Goal: Information Seeking & Learning: Learn about a topic

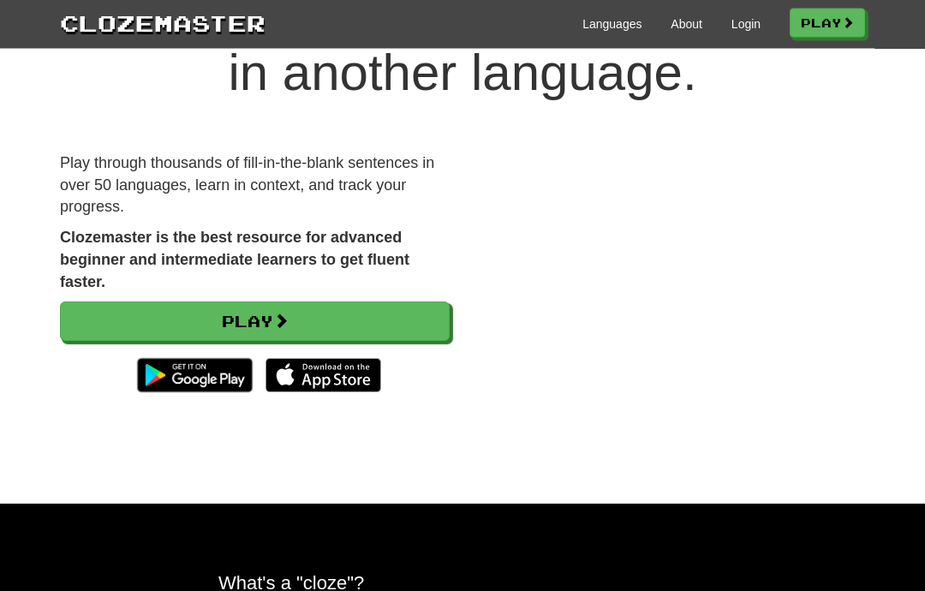
scroll to position [115, 0]
click at [109, 313] on link "Play" at bounding box center [255, 320] width 390 height 39
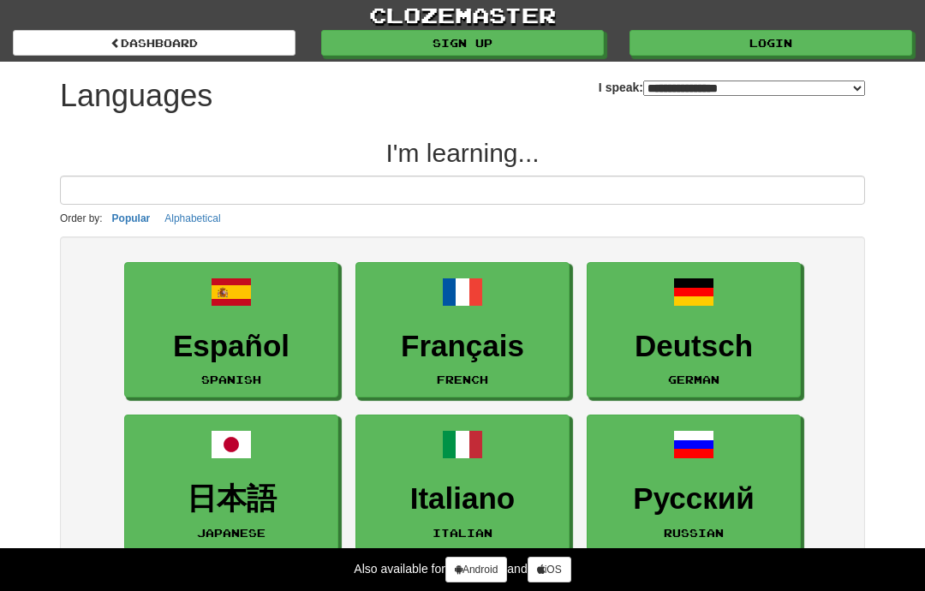
select select "*******"
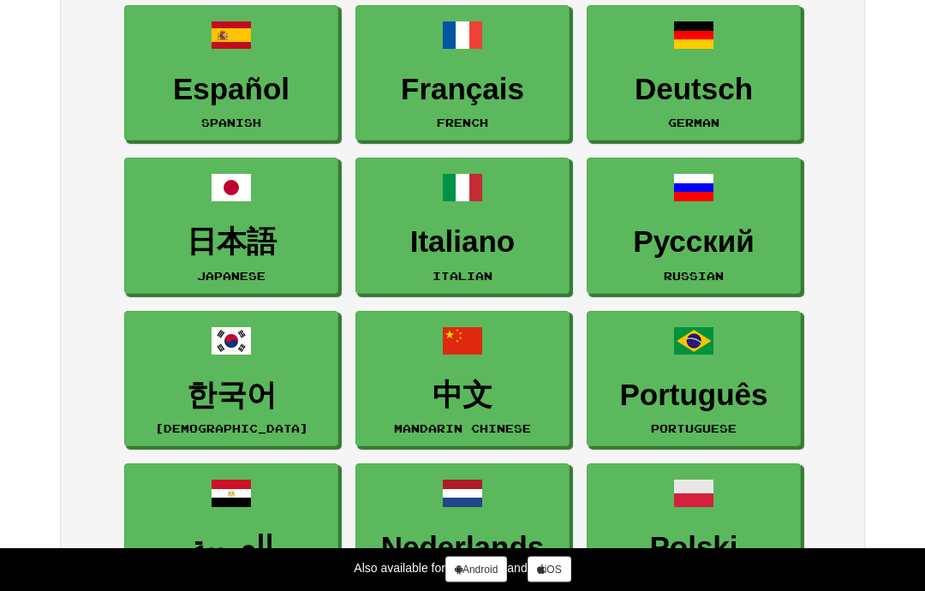
scroll to position [258, 0]
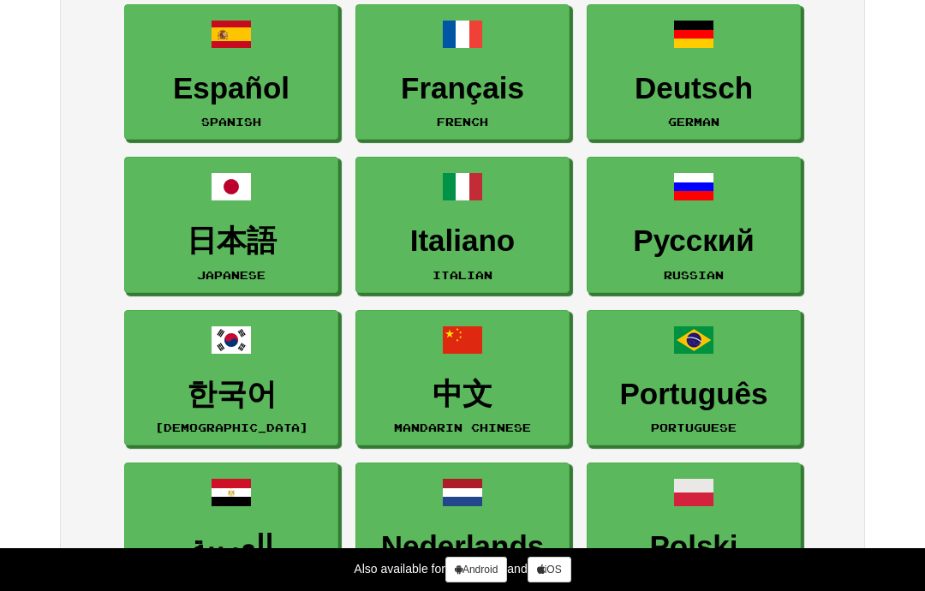
click at [650, 78] on h3 "Deutsch" at bounding box center [693, 88] width 195 height 33
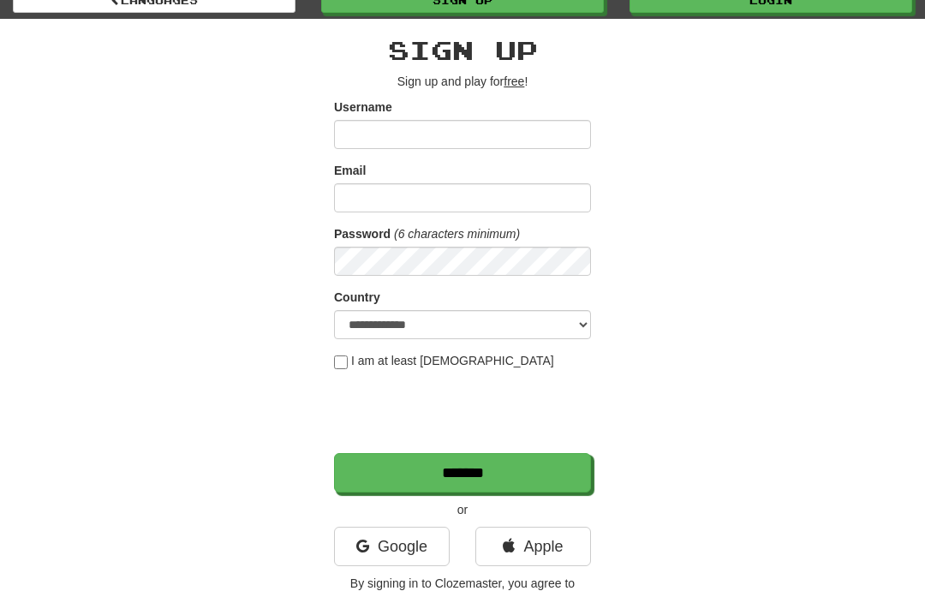
scroll to position [43, 0]
click at [383, 546] on link "Google" at bounding box center [392, 546] width 116 height 39
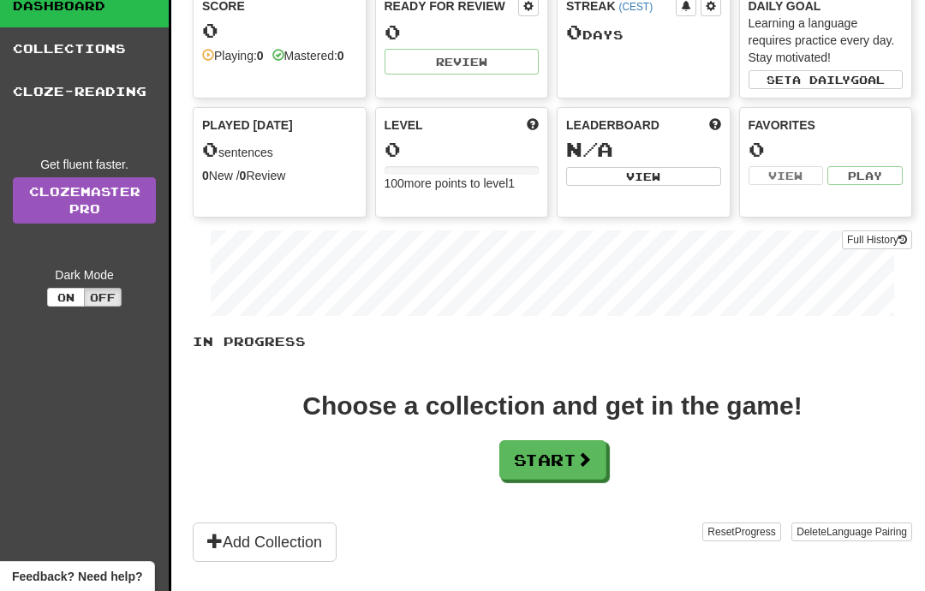
scroll to position [98, 0]
click at [568, 464] on button "Start" at bounding box center [552, 460] width 107 height 39
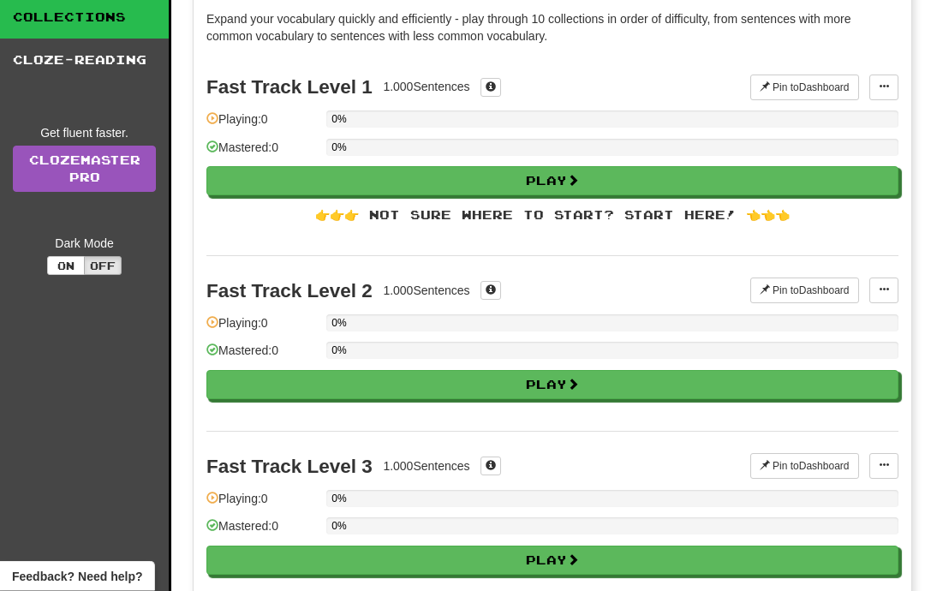
scroll to position [131, 0]
click at [308, 176] on button "Play" at bounding box center [552, 180] width 692 height 29
select select "**"
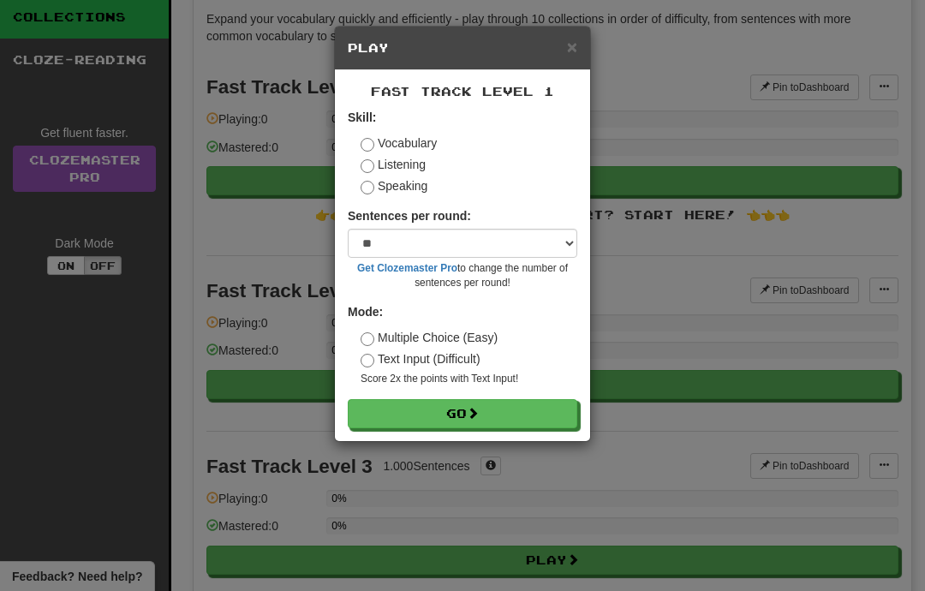
click at [391, 412] on button "Go" at bounding box center [463, 413] width 230 height 29
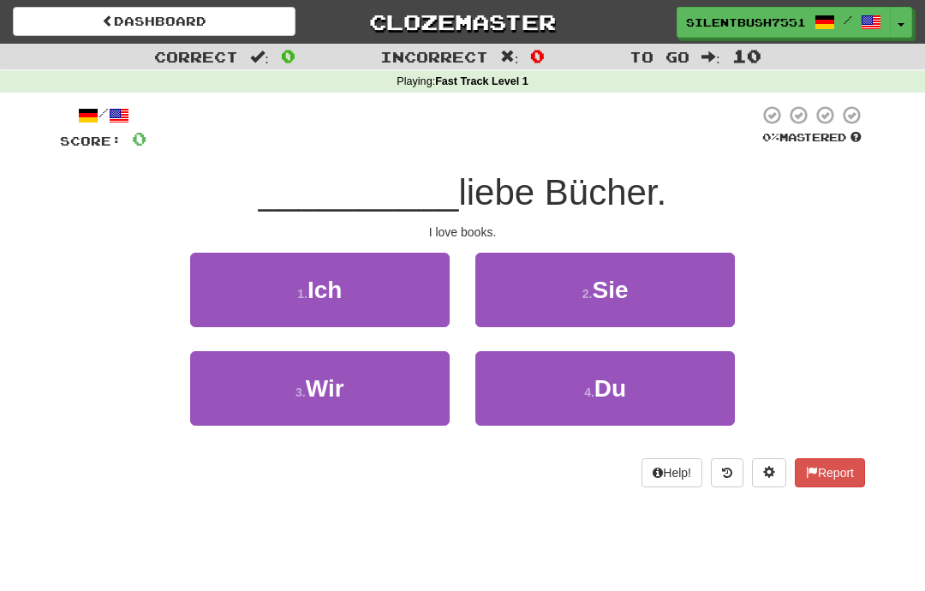
click at [214, 287] on button "1 . Ich" at bounding box center [320, 290] width 260 height 75
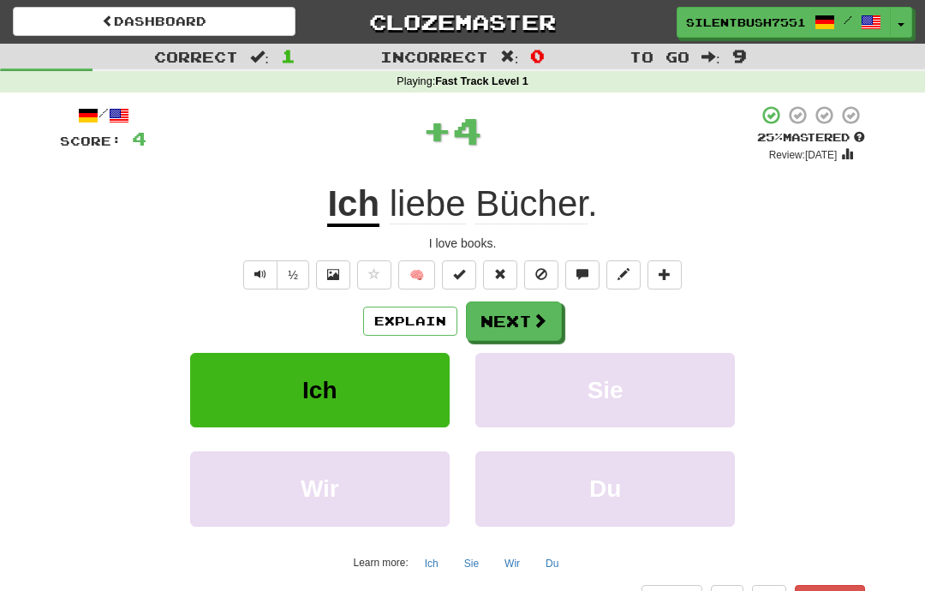
click at [505, 325] on button "Next" at bounding box center [514, 320] width 96 height 39
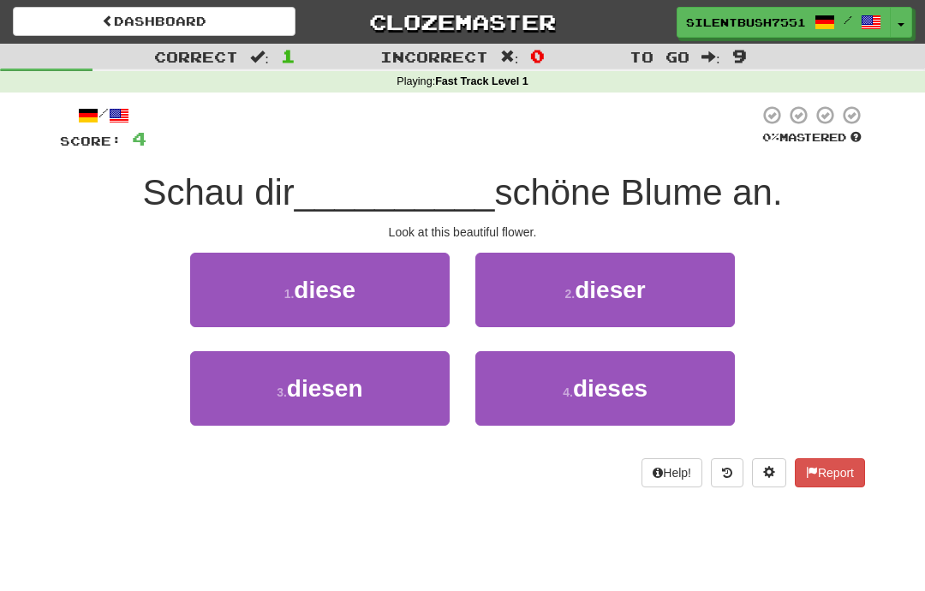
click at [585, 299] on span "dieser" at bounding box center [610, 290] width 71 height 27
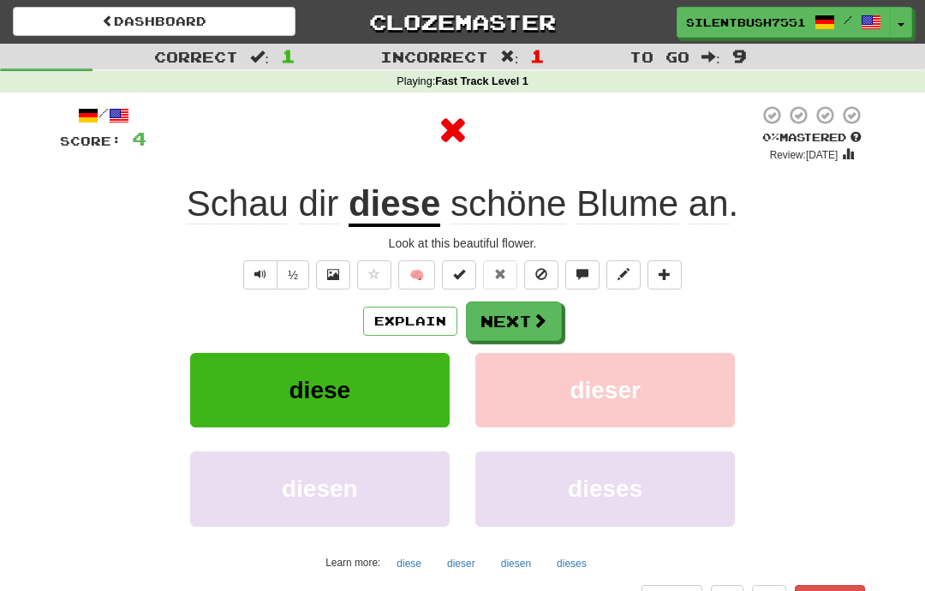
click at [492, 318] on button "Next" at bounding box center [514, 320] width 96 height 39
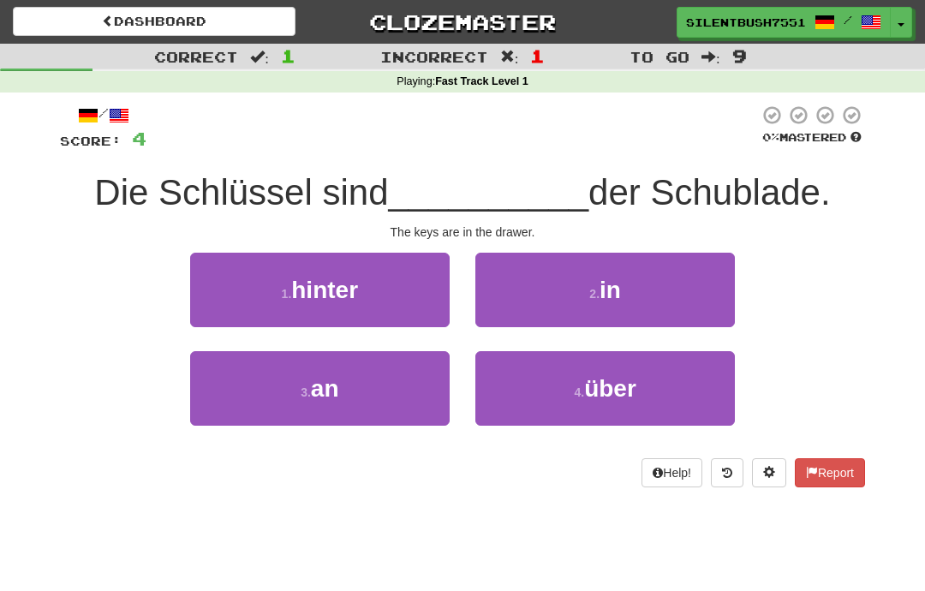
click at [546, 292] on button "2 . in" at bounding box center [605, 290] width 260 height 75
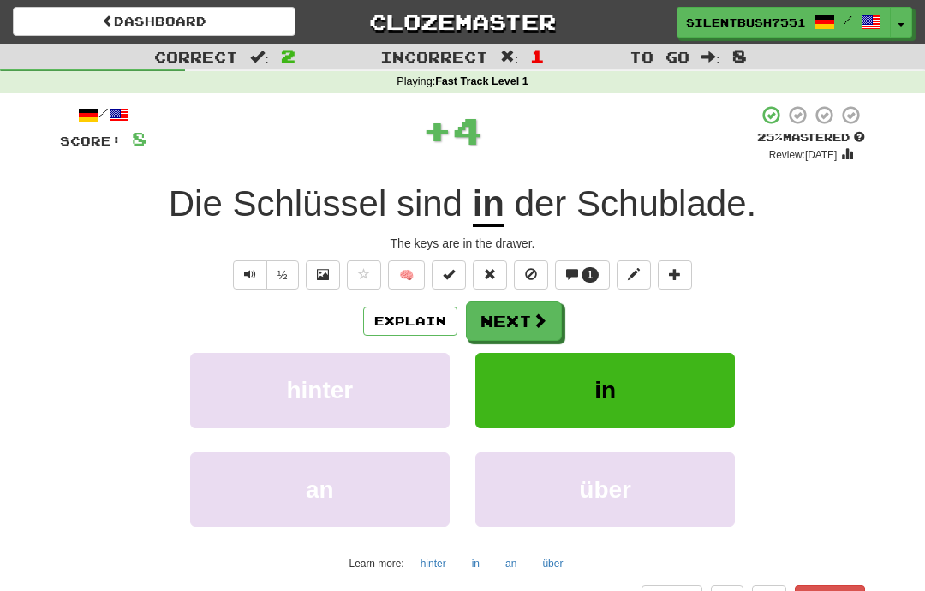
click at [521, 315] on button "Next" at bounding box center [514, 320] width 96 height 39
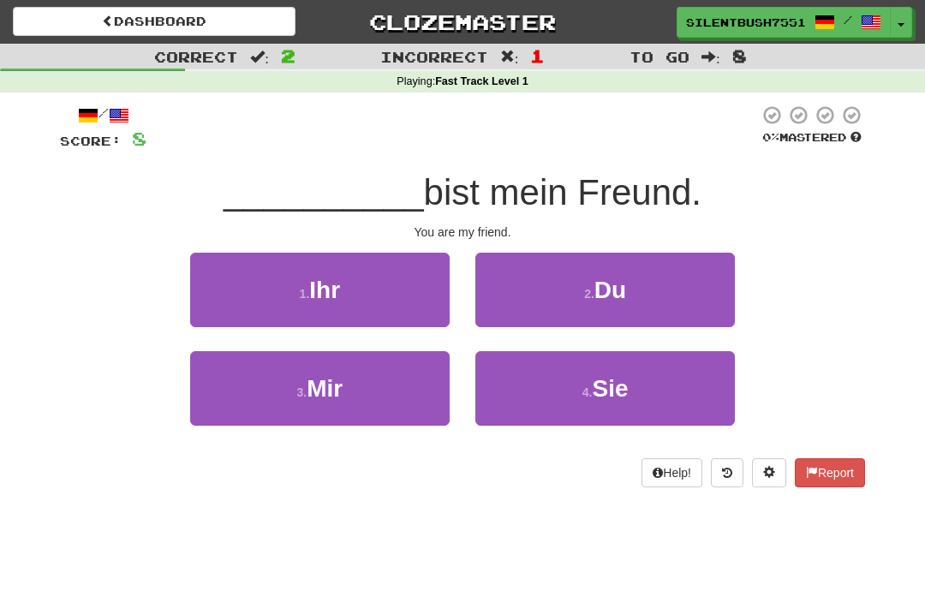
click at [534, 295] on button "2 . Du" at bounding box center [605, 290] width 260 height 75
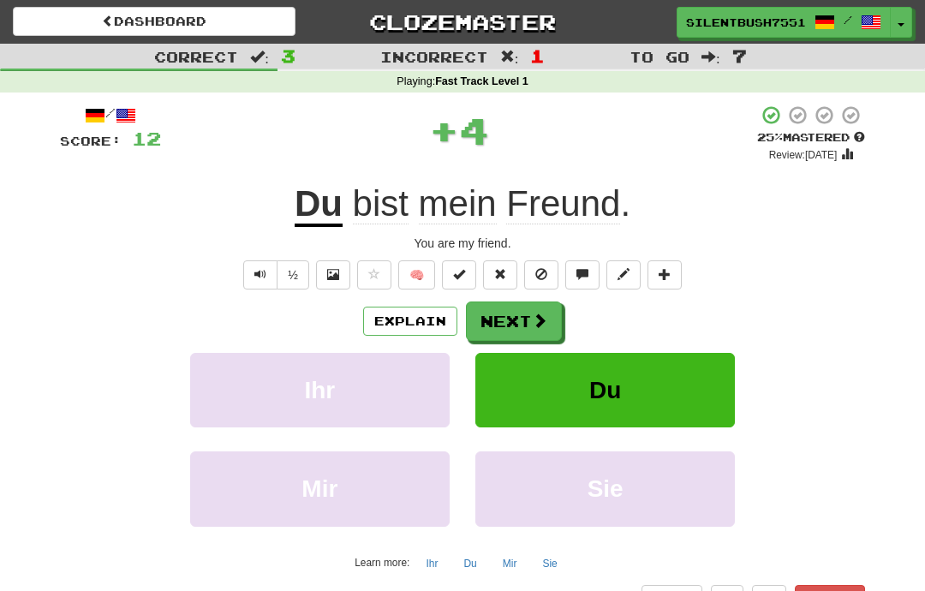
click at [516, 318] on button "Next" at bounding box center [514, 320] width 96 height 39
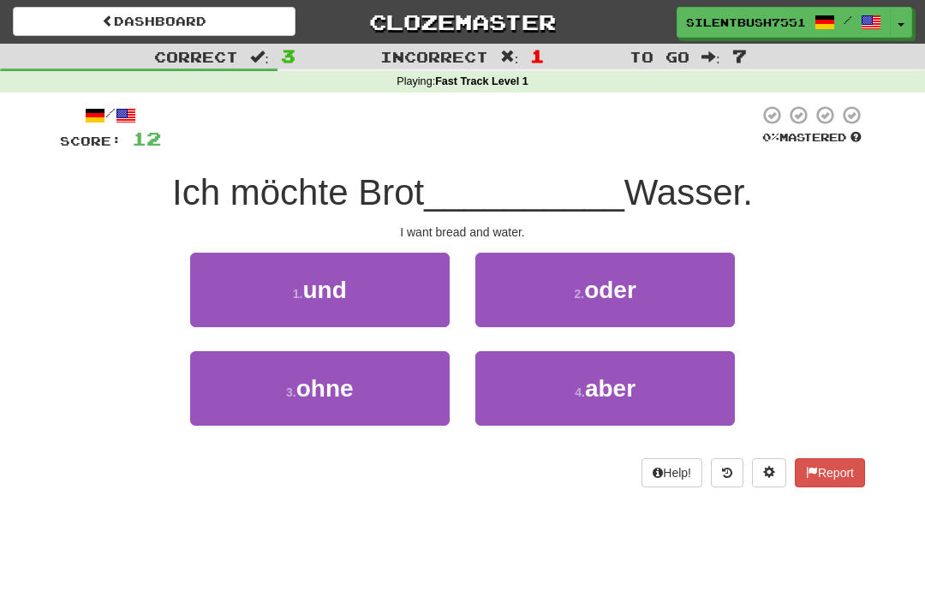
click at [254, 266] on button "1 . und" at bounding box center [320, 290] width 260 height 75
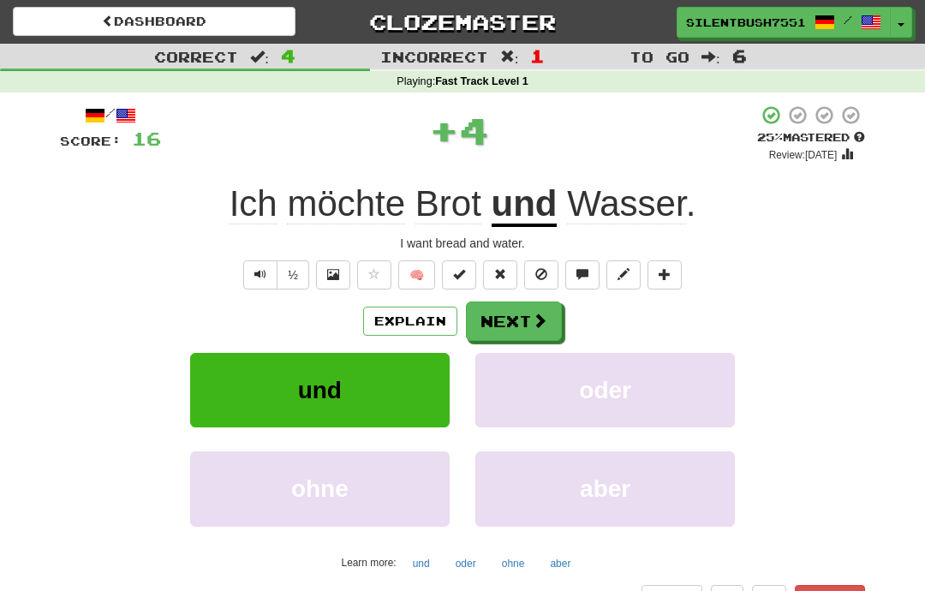
click at [535, 326] on span at bounding box center [539, 320] width 15 height 15
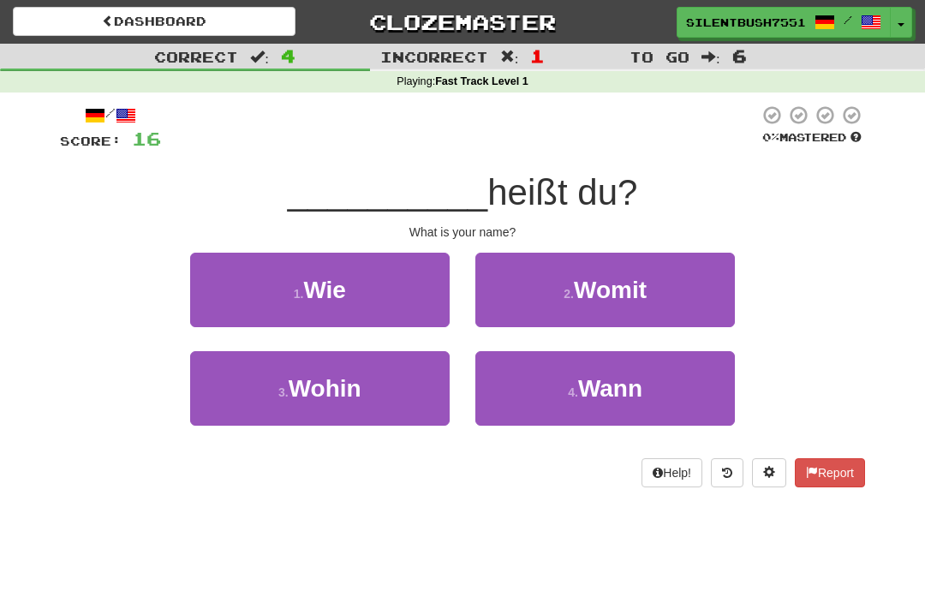
click at [221, 295] on button "1 . Wie" at bounding box center [320, 290] width 260 height 75
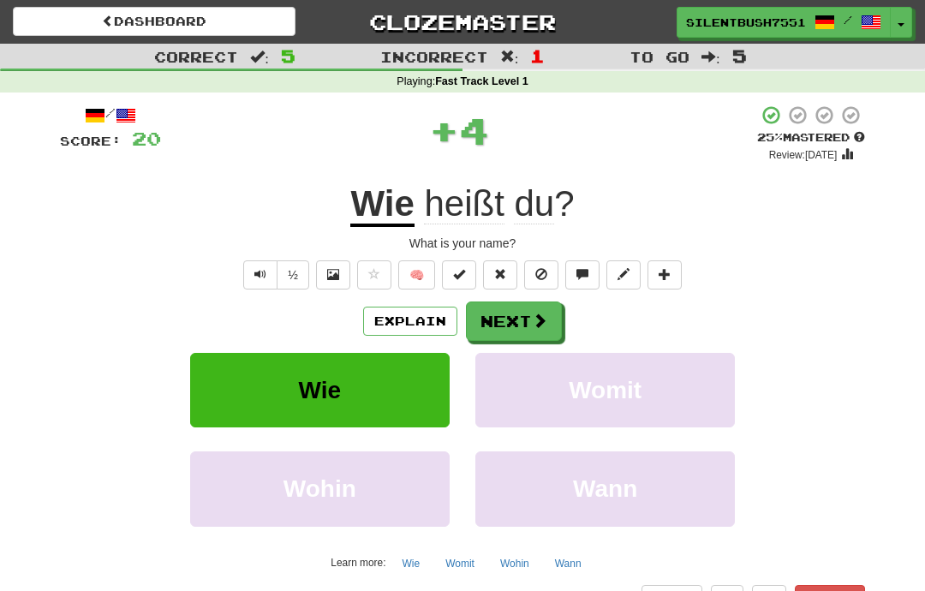
click at [538, 301] on button "Next" at bounding box center [514, 320] width 96 height 39
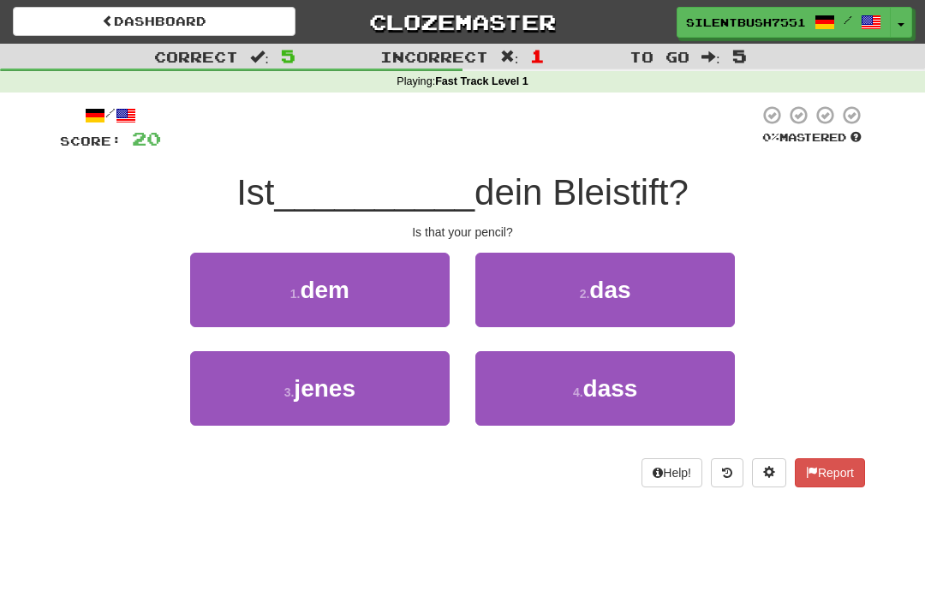
click at [681, 398] on button "4 . dass" at bounding box center [605, 388] width 260 height 75
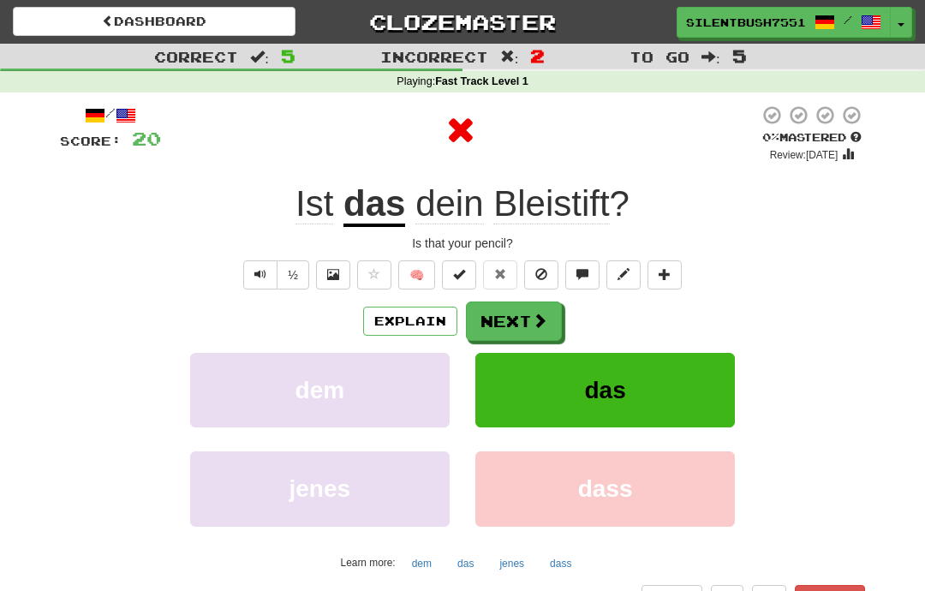
click at [639, 385] on button "das" at bounding box center [605, 390] width 260 height 75
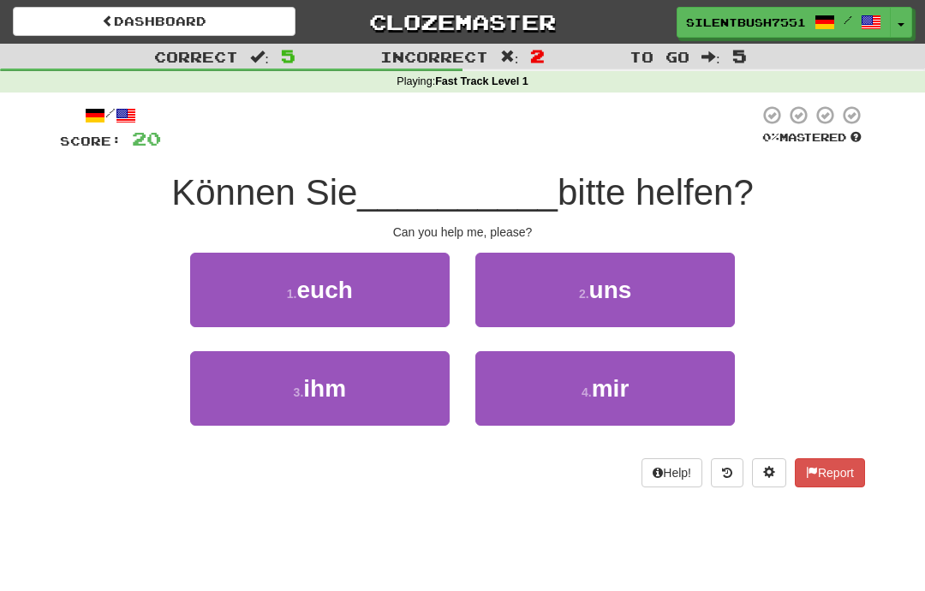
click at [679, 307] on button "2 . uns" at bounding box center [605, 290] width 260 height 75
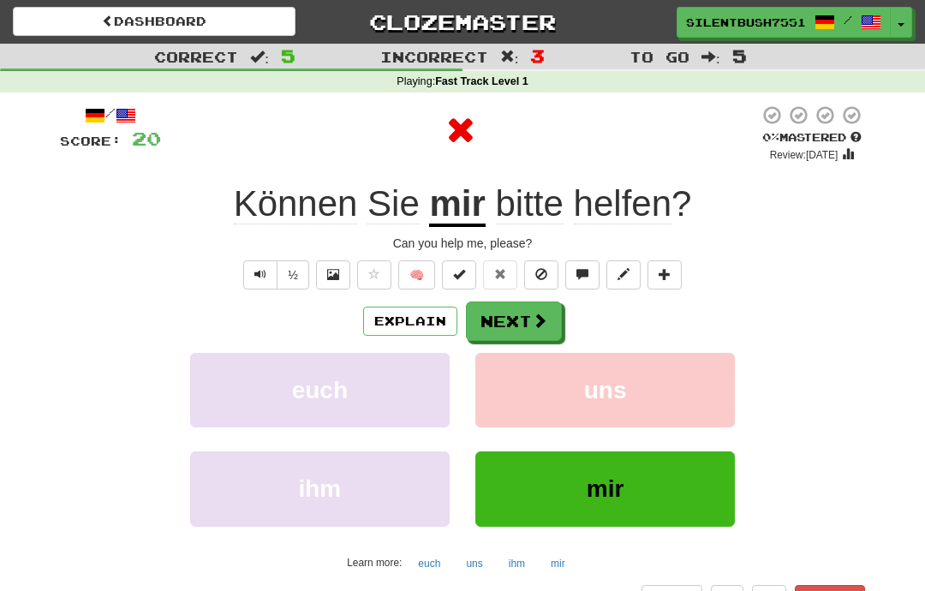
click at [550, 327] on button "Next" at bounding box center [514, 320] width 96 height 39
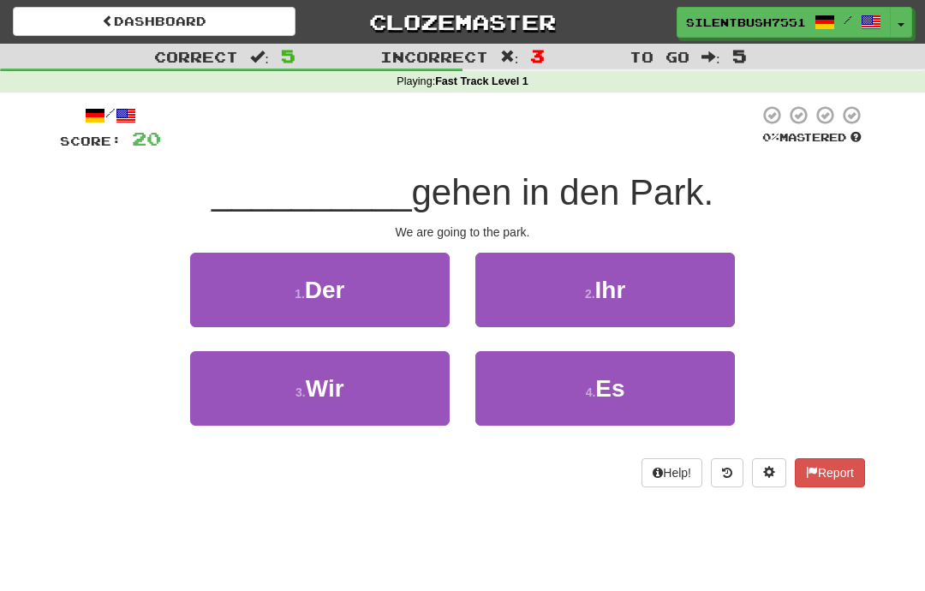
click at [227, 388] on button "3 . Wir" at bounding box center [320, 388] width 260 height 75
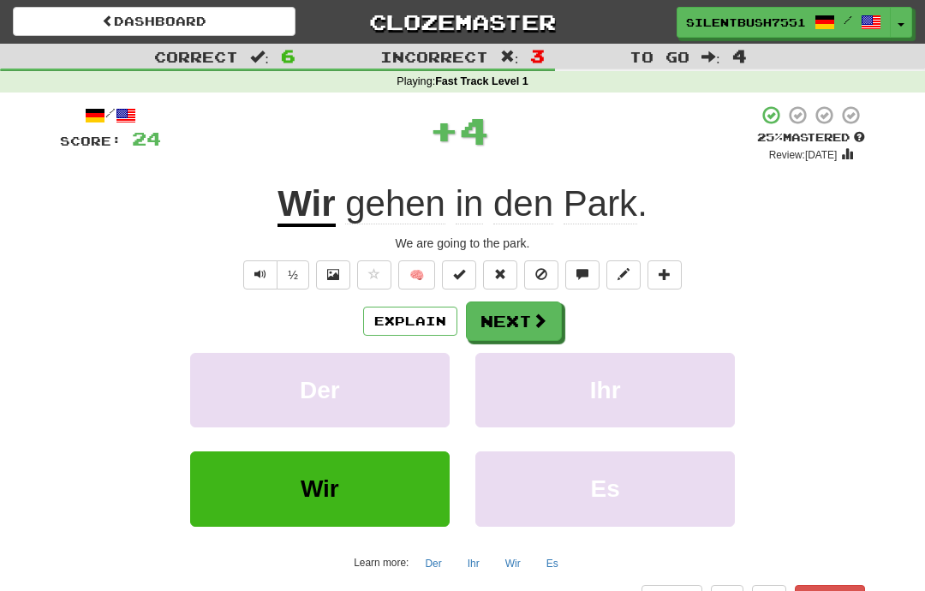
click at [489, 301] on button "Next" at bounding box center [514, 320] width 96 height 39
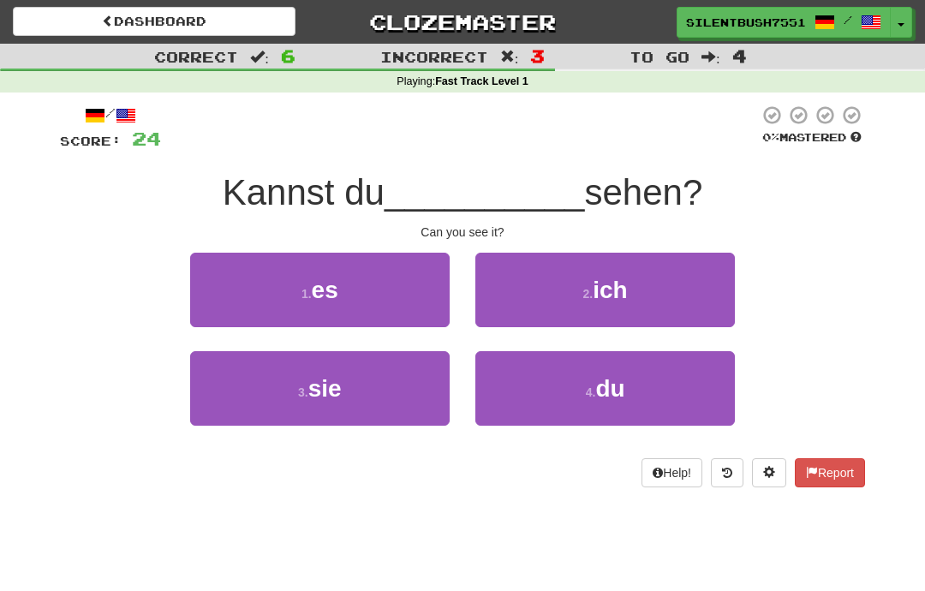
click at [234, 287] on button "1 . es" at bounding box center [320, 290] width 260 height 75
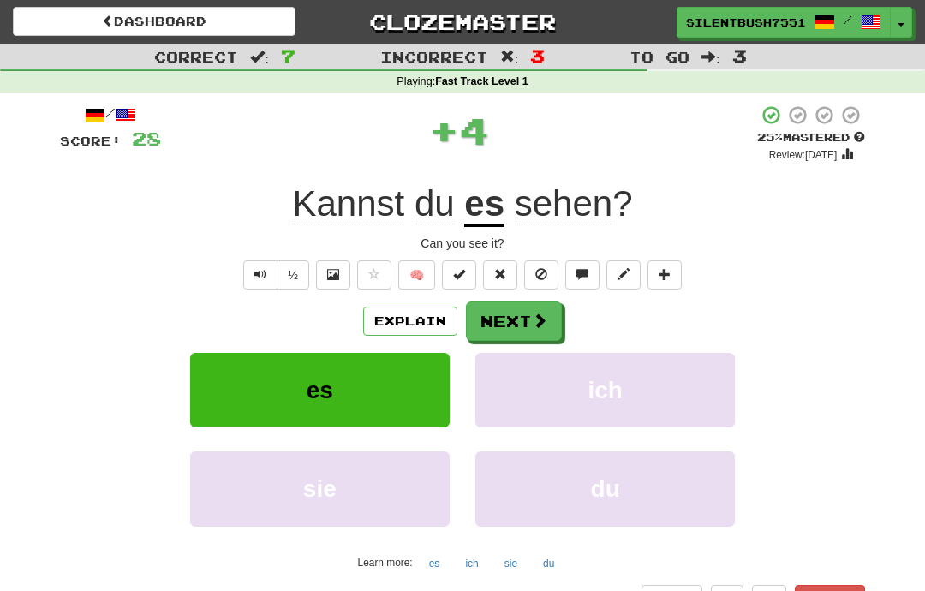
click at [501, 305] on button "Next" at bounding box center [514, 320] width 96 height 39
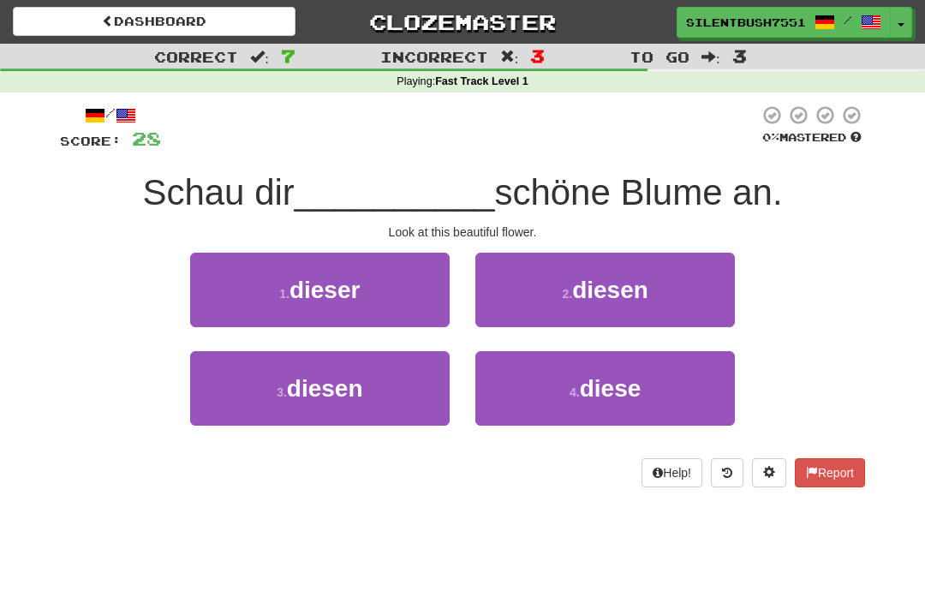
click at [280, 281] on button "1 . dieser" at bounding box center [320, 290] width 260 height 75
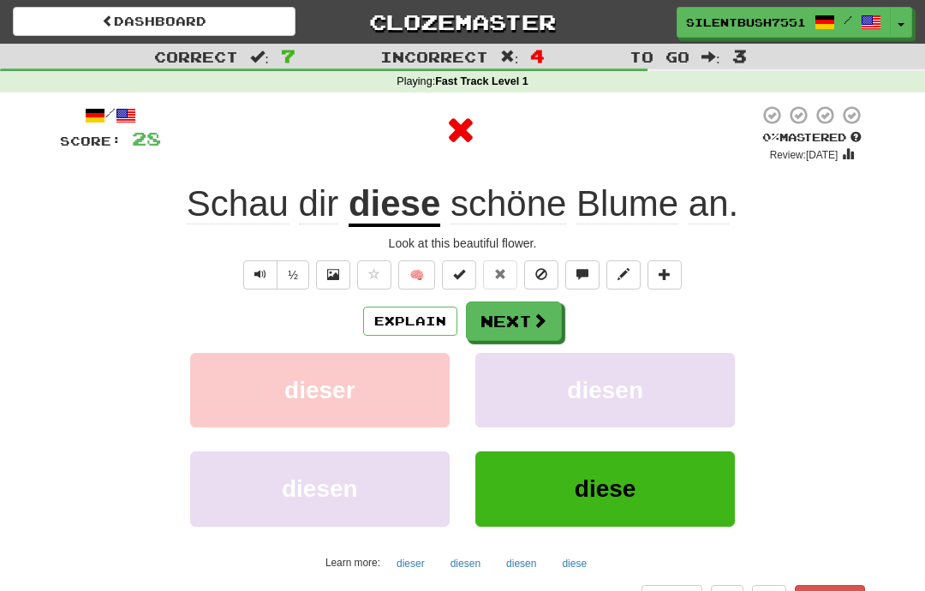
click at [497, 329] on button "Next" at bounding box center [514, 320] width 96 height 39
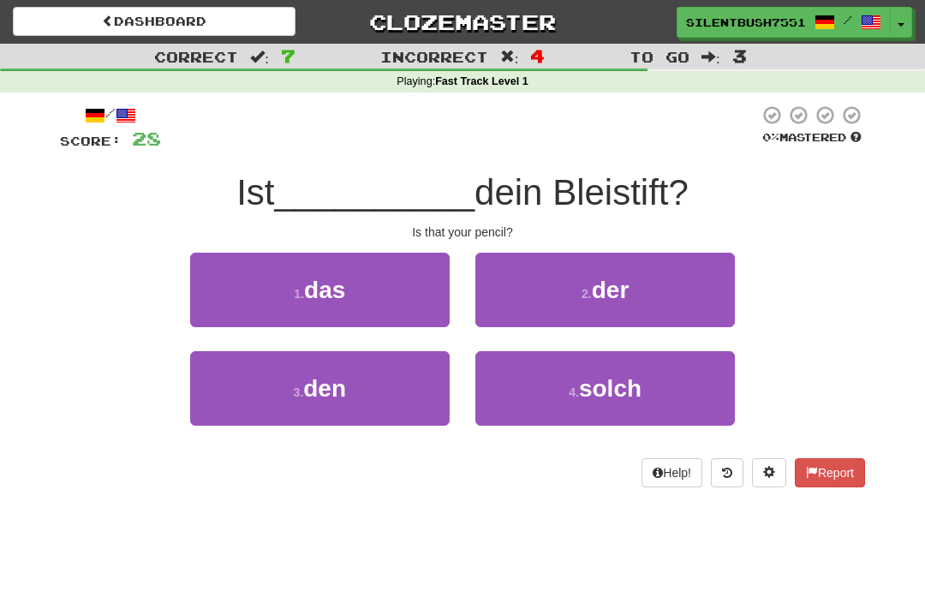
click at [313, 287] on span "das" at bounding box center [324, 290] width 41 height 27
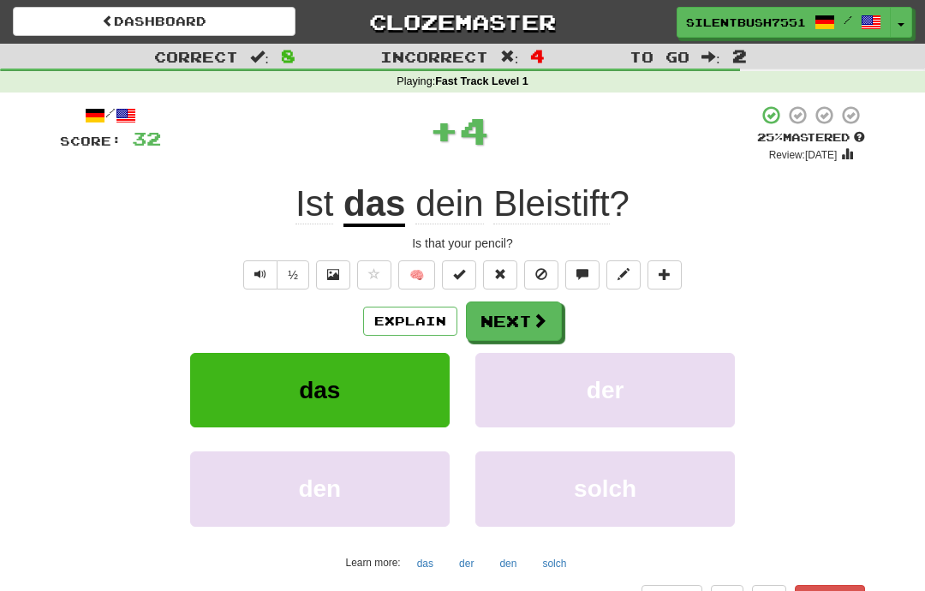
click at [508, 314] on button "Next" at bounding box center [514, 320] width 96 height 39
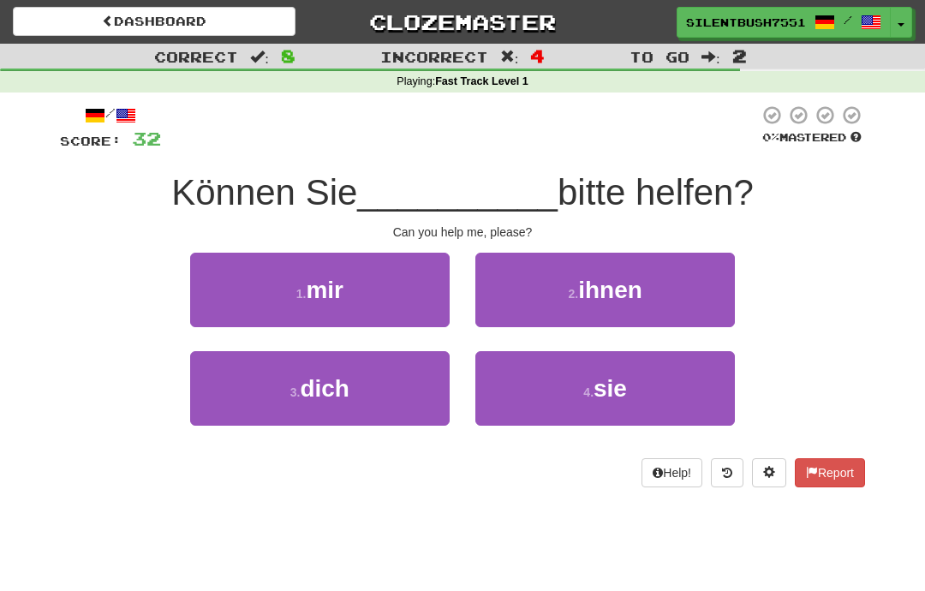
click at [245, 293] on button "1 . mir" at bounding box center [320, 290] width 260 height 75
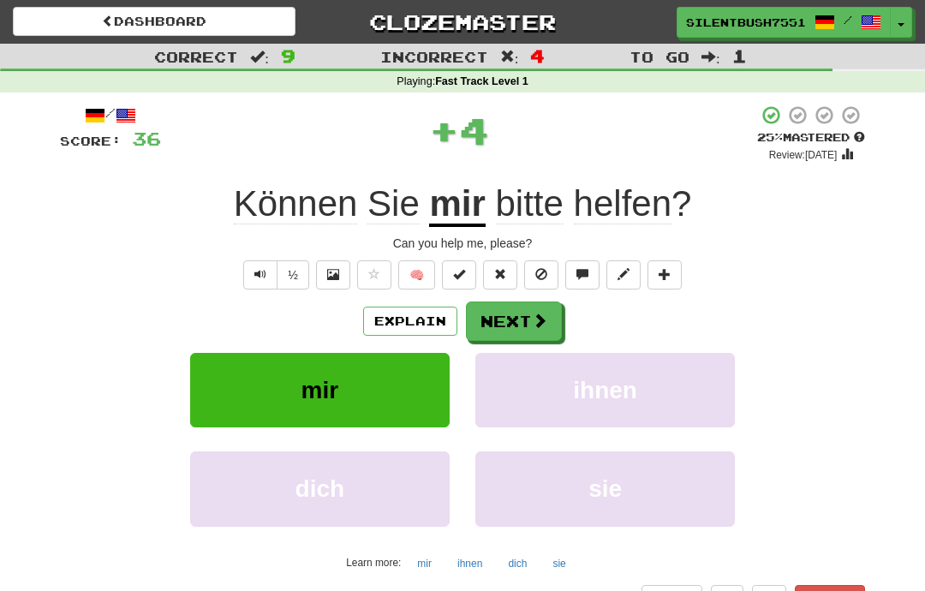
click at [504, 321] on button "Next" at bounding box center [514, 320] width 96 height 39
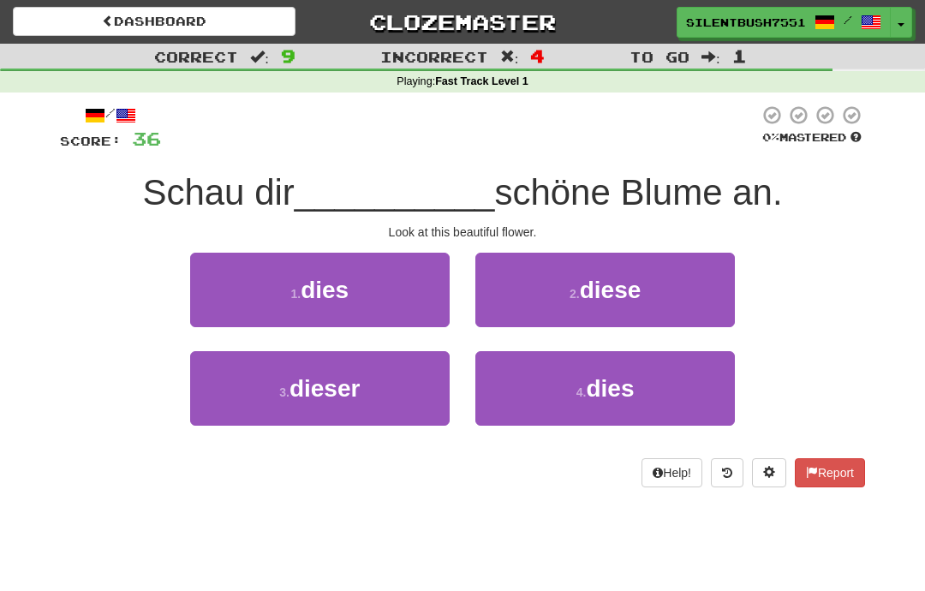
click at [529, 296] on button "2 . diese" at bounding box center [605, 290] width 260 height 75
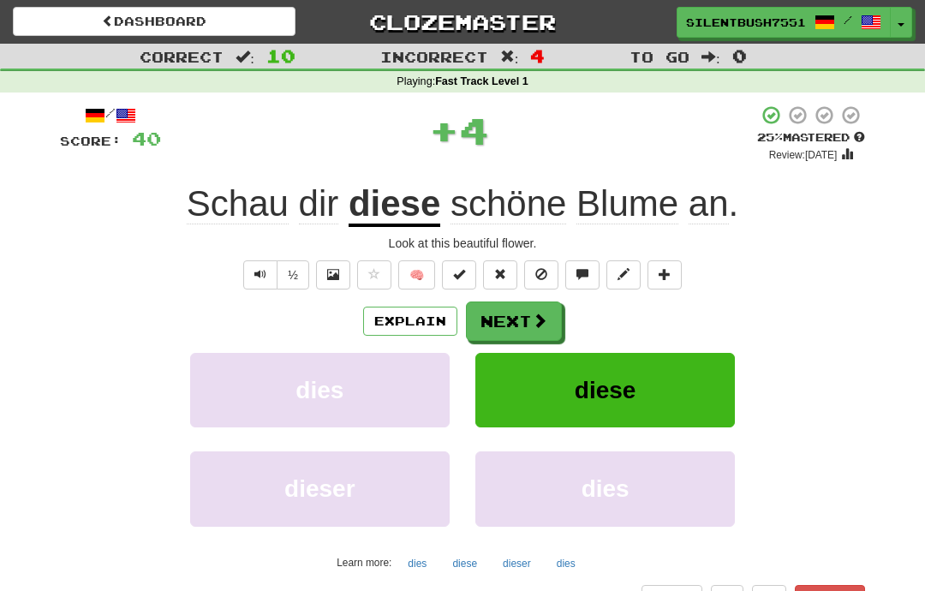
click at [519, 318] on button "Next" at bounding box center [514, 320] width 96 height 39
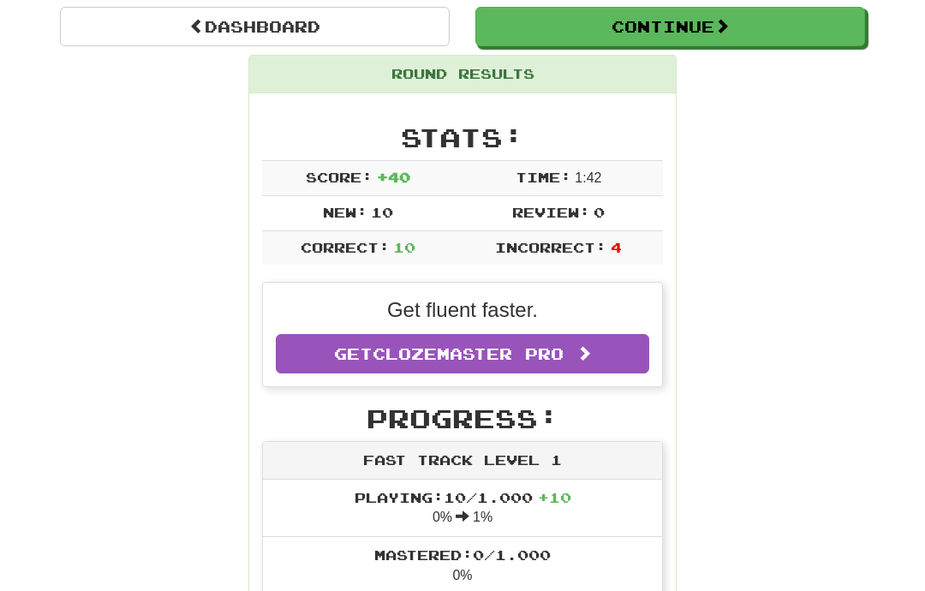
scroll to position [161, 0]
click at [322, 347] on link "Get Clozemaster Pro" at bounding box center [462, 353] width 373 height 39
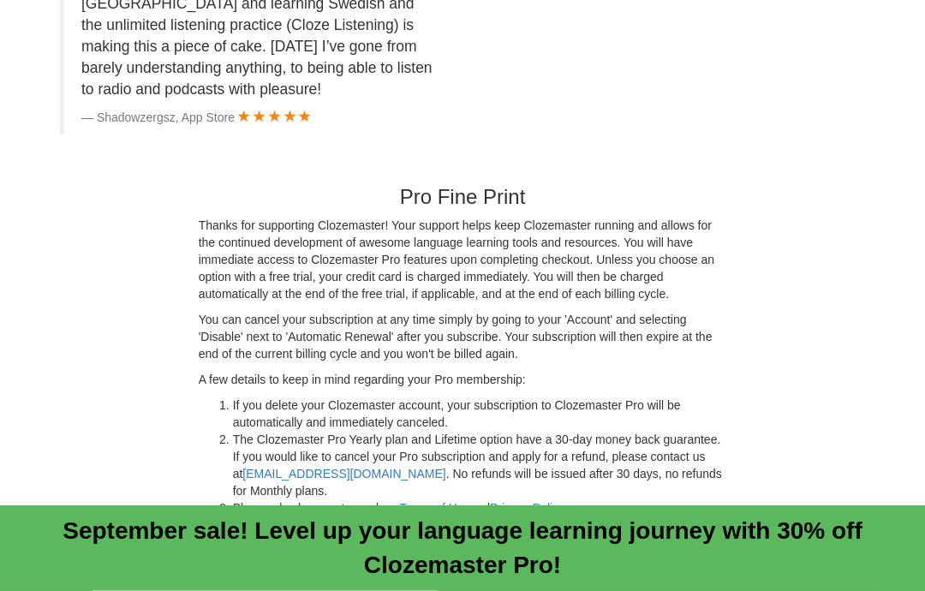
scroll to position [4237, 0]
